Goal: Information Seeking & Learning: Learn about a topic

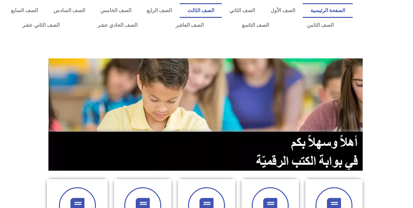
click at [219, 7] on link "الصف الثالث" at bounding box center [201, 10] width 42 height 15
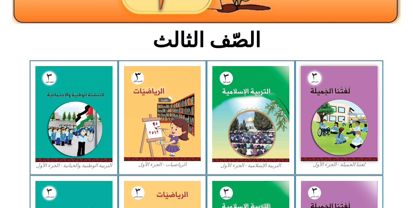
scroll to position [133, 0]
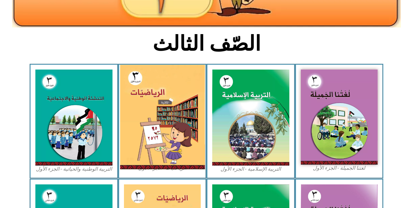
click at [168, 111] on img at bounding box center [162, 117] width 85 height 104
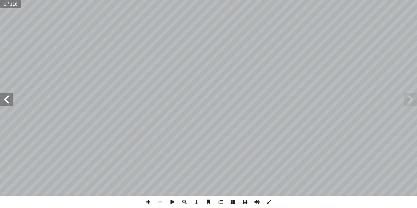
click at [413, 93] on span at bounding box center [411, 99] width 13 height 13
click at [5, 98] on span at bounding box center [6, 99] width 13 height 13
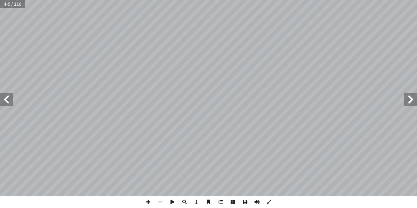
click at [5, 98] on span at bounding box center [6, 99] width 13 height 13
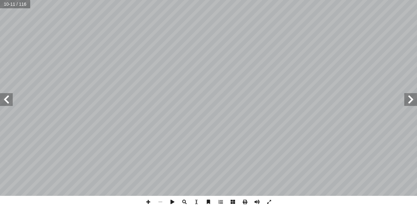
click at [5, 98] on span at bounding box center [6, 99] width 13 height 13
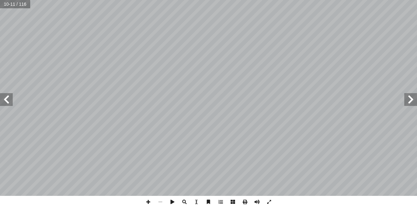
click at [5, 98] on span at bounding box center [6, 99] width 13 height 13
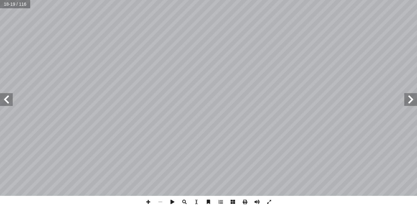
click at [5, 98] on span at bounding box center [6, 99] width 13 height 13
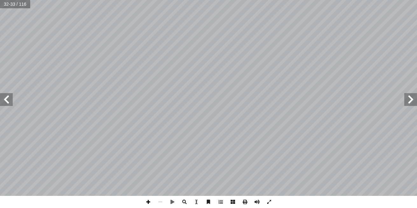
click at [150, 200] on span at bounding box center [148, 201] width 12 height 12
click at [9, 98] on span at bounding box center [6, 99] width 13 height 13
click at [160, 202] on span at bounding box center [160, 201] width 12 height 12
